Goal: Task Accomplishment & Management: Manage account settings

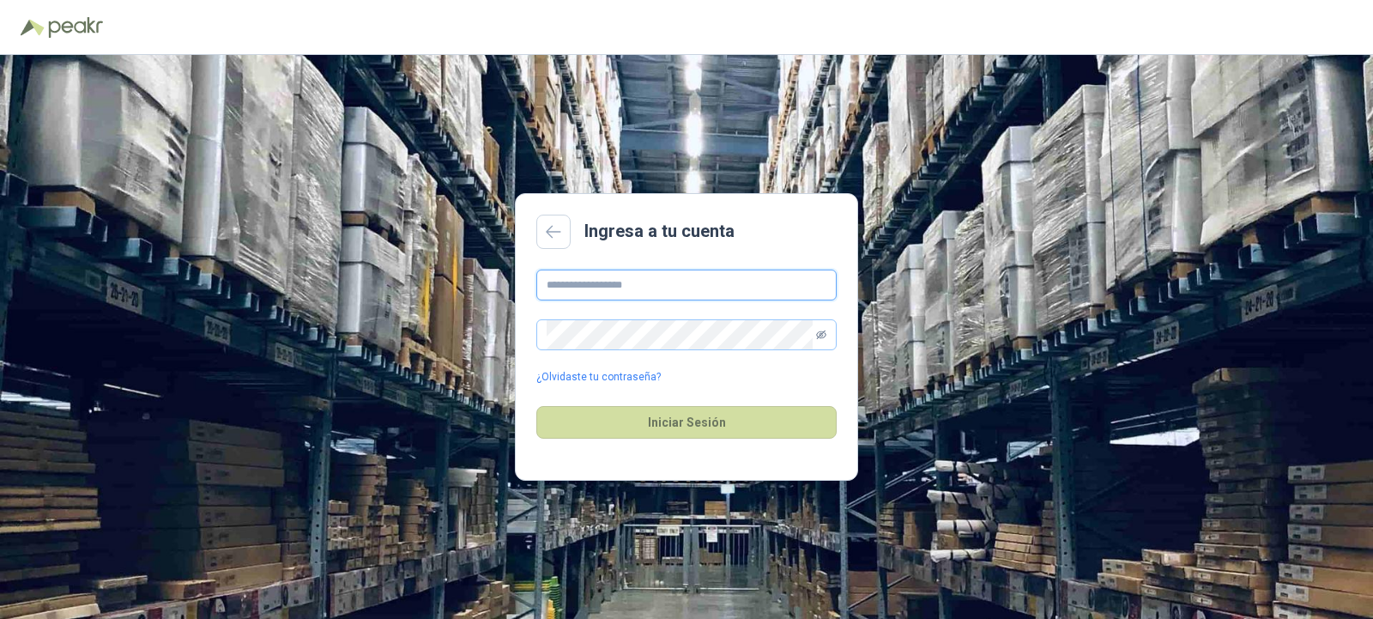
type input "**********"
click at [819, 337] on icon "eye-invisible" at bounding box center [821, 334] width 10 height 9
click at [819, 337] on icon "eye" at bounding box center [821, 335] width 10 height 8
click at [821, 342] on span at bounding box center [821, 334] width 10 height 29
click at [820, 335] on icon "eye-invisible" at bounding box center [821, 334] width 10 height 9
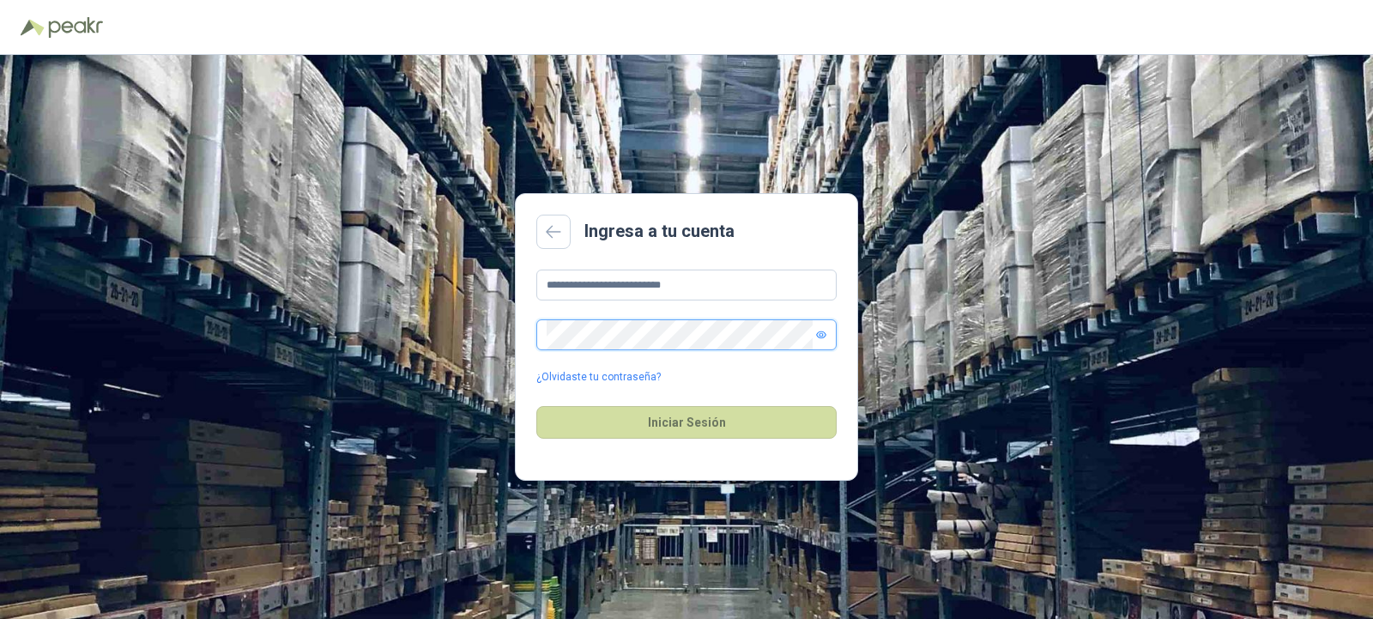
click at [817, 338] on icon "eye" at bounding box center [821, 334] width 10 height 10
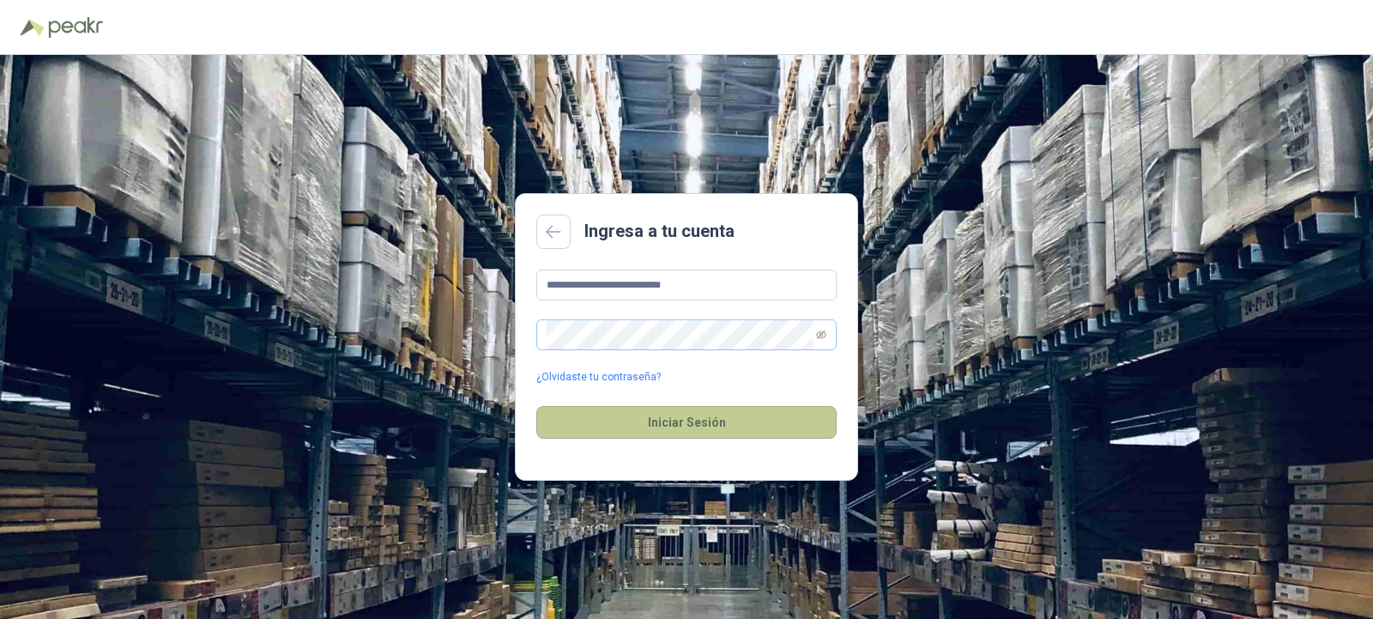
click at [732, 415] on button "Iniciar Sesión" at bounding box center [686, 422] width 300 height 33
